Goal: Task Accomplishment & Management: Use online tool/utility

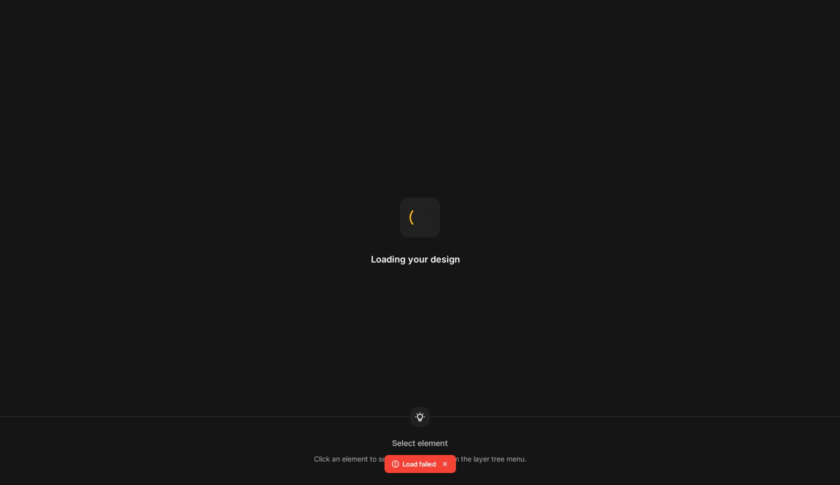
click at [358, 104] on div "Loading your design Select element Click an element to select it, or select it …" at bounding box center [420, 242] width 840 height 485
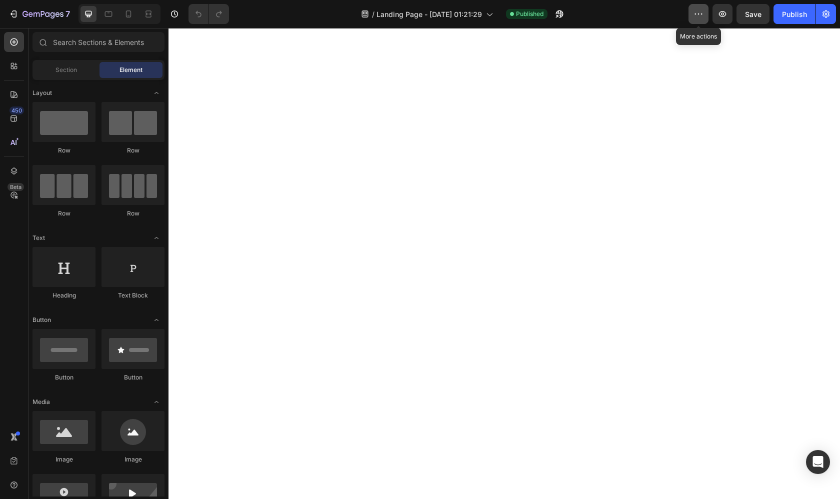
click at [702, 16] on icon "button" at bounding box center [698, 14] width 10 height 10
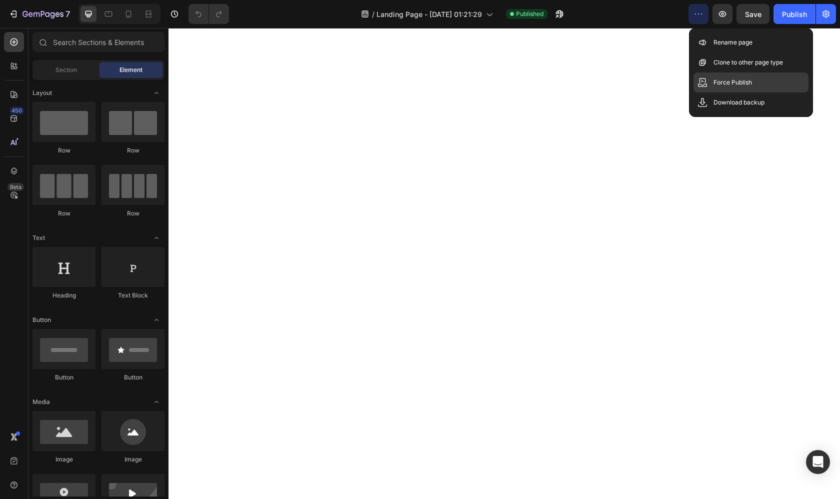
click at [713, 92] on div "Force Publish" at bounding box center [750, 102] width 115 height 20
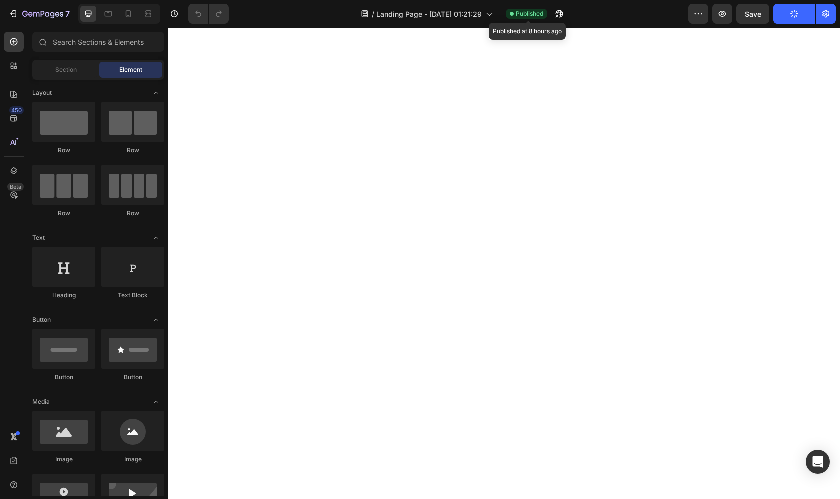
click at [508, 18] on div "Published" at bounding box center [526, 14] width 41 height 10
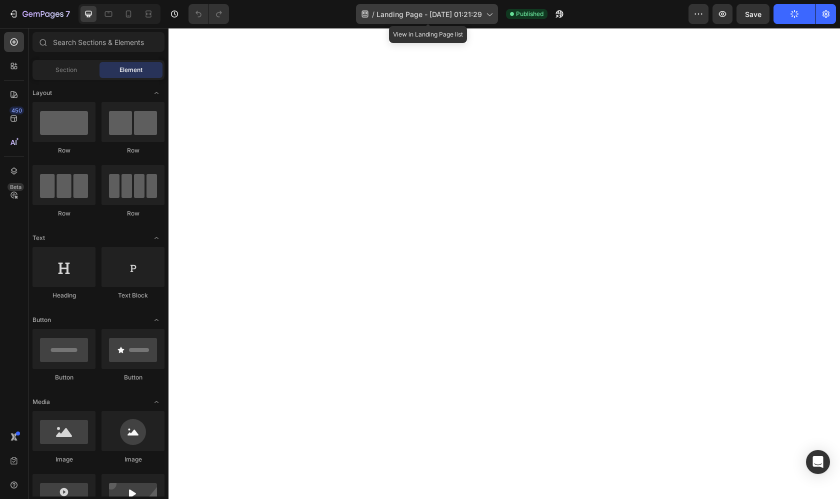
click at [488, 19] on div "/ Landing Page - [DATE] 01:21:29" at bounding box center [427, 14] width 142 height 20
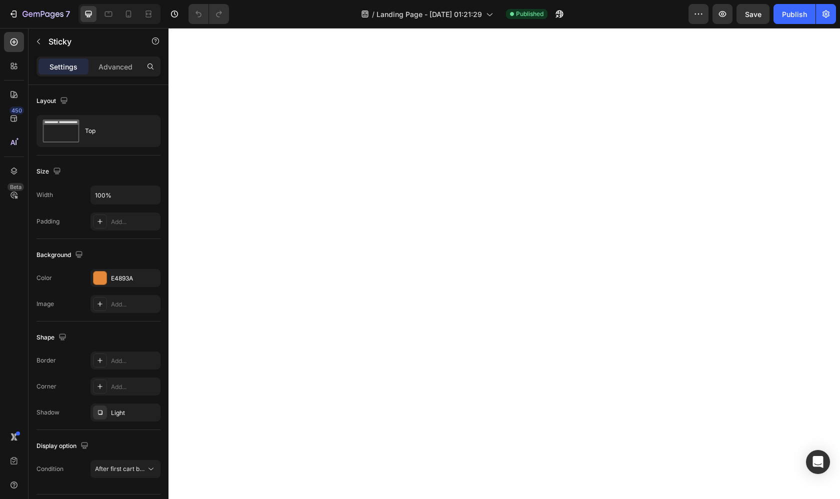
click at [629, 21] on div "/ Landing Page - [DATE] 01:21:29 Published" at bounding box center [462, 14] width 451 height 20
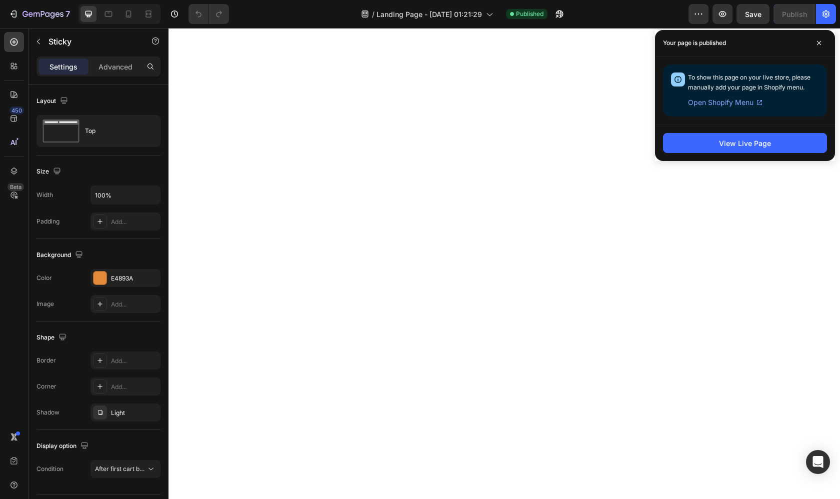
click at [740, 104] on span "Open Shopify Menu" at bounding box center [720, 102] width 65 height 12
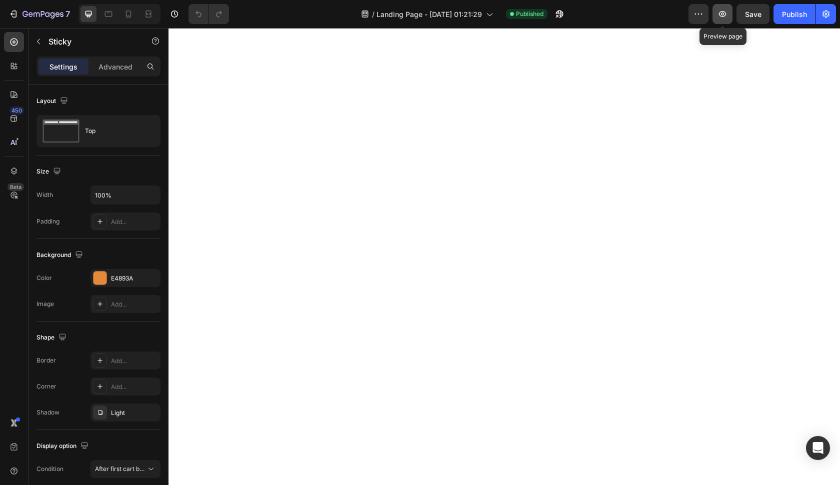
click at [714, 18] on button "button" at bounding box center [722, 14] width 20 height 20
click at [818, 13] on button "button" at bounding box center [826, 14] width 20 height 20
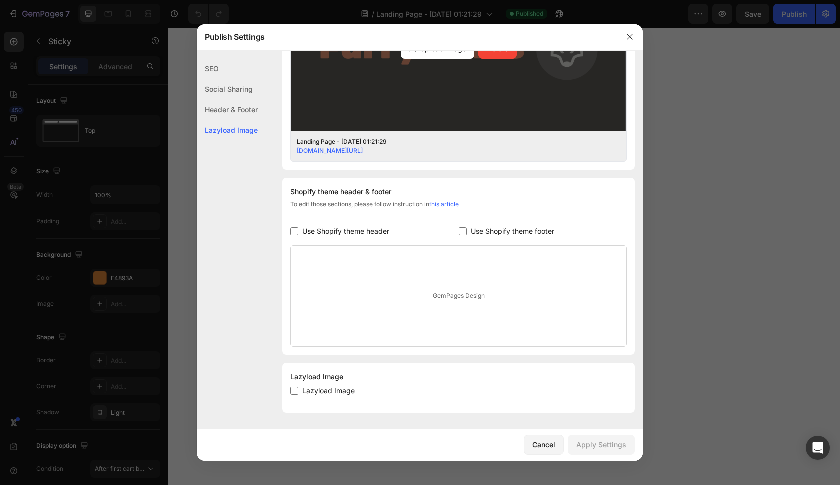
scroll to position [351, 0]
